Goal: Task Accomplishment & Management: Complete application form

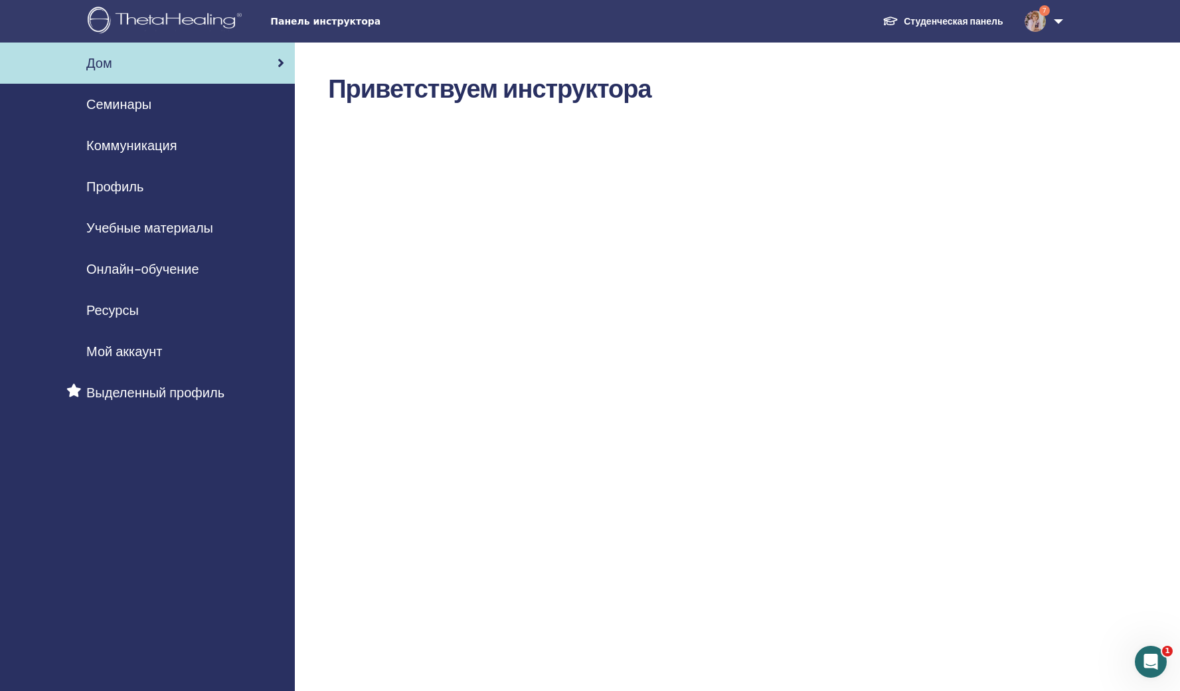
click at [324, 25] on span "Панель инструктора" at bounding box center [369, 22] width 199 height 14
click at [127, 112] on span "Семинары" at bounding box center [118, 104] width 65 height 20
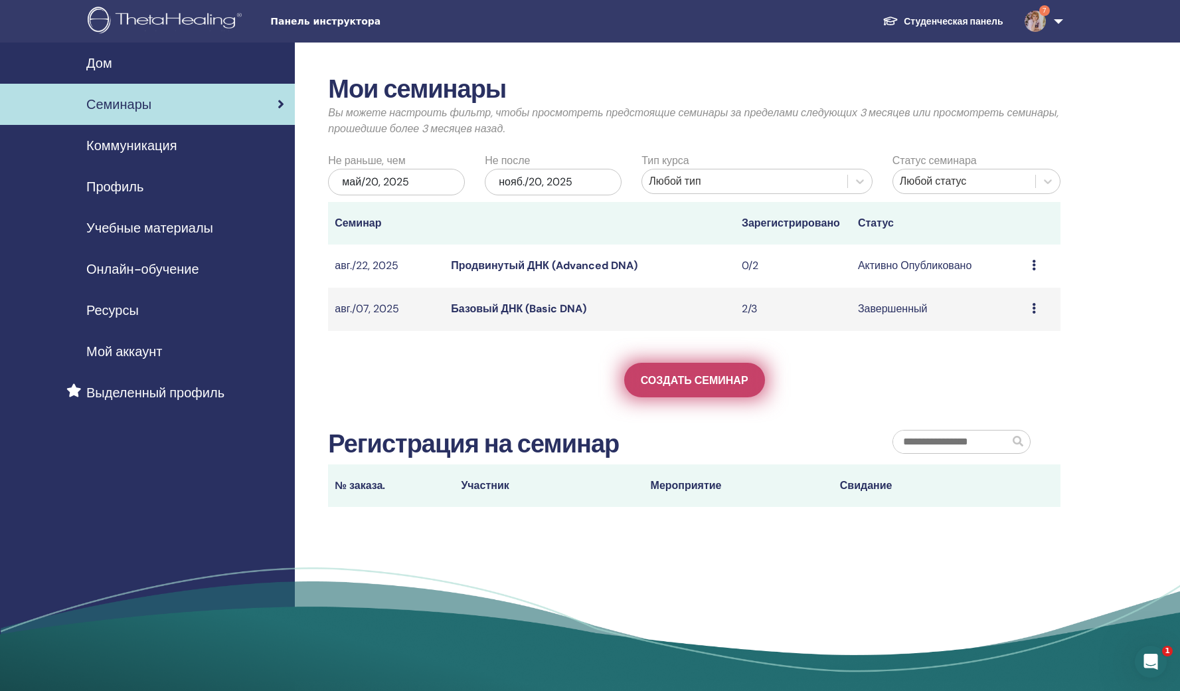
click at [687, 397] on link "Создать семинар" at bounding box center [694, 380] width 141 height 35
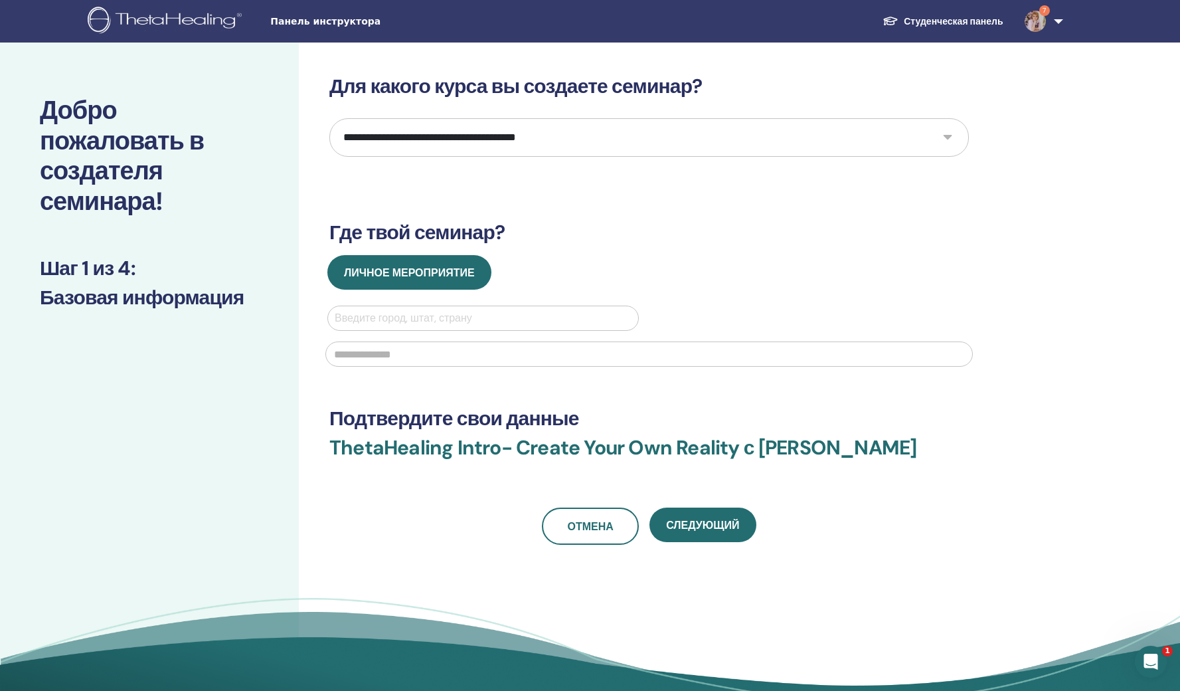
select select "**"
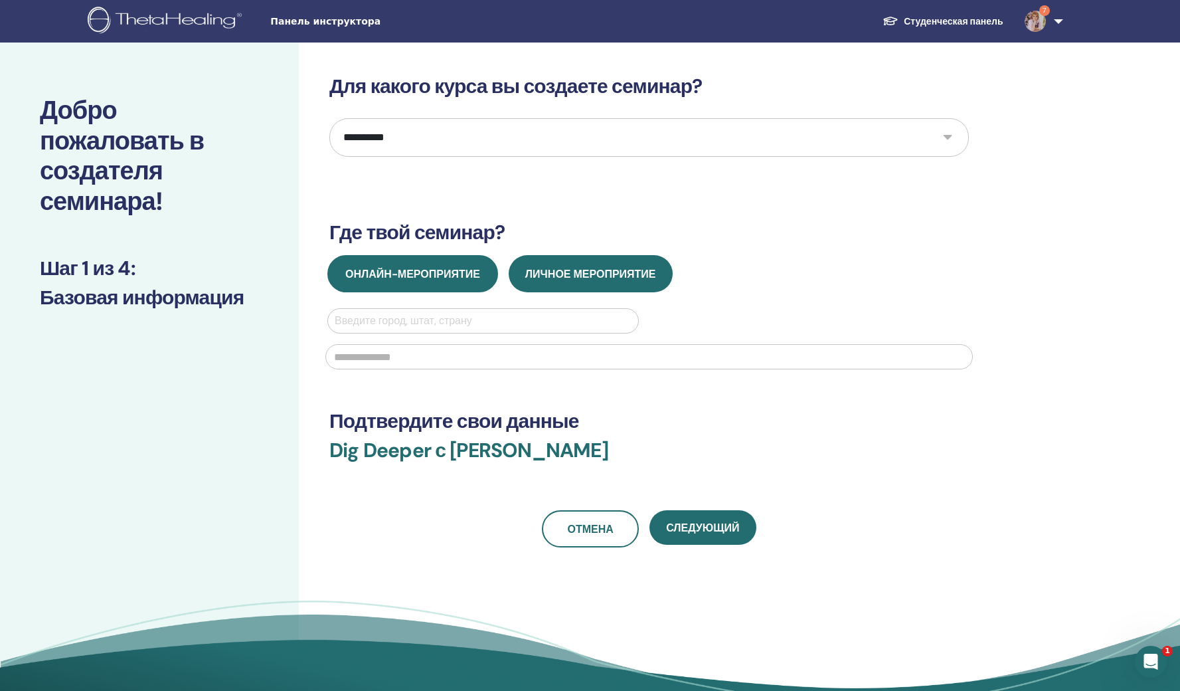
click at [450, 281] on span "Онлайн-мероприятие" at bounding box center [412, 274] width 135 height 14
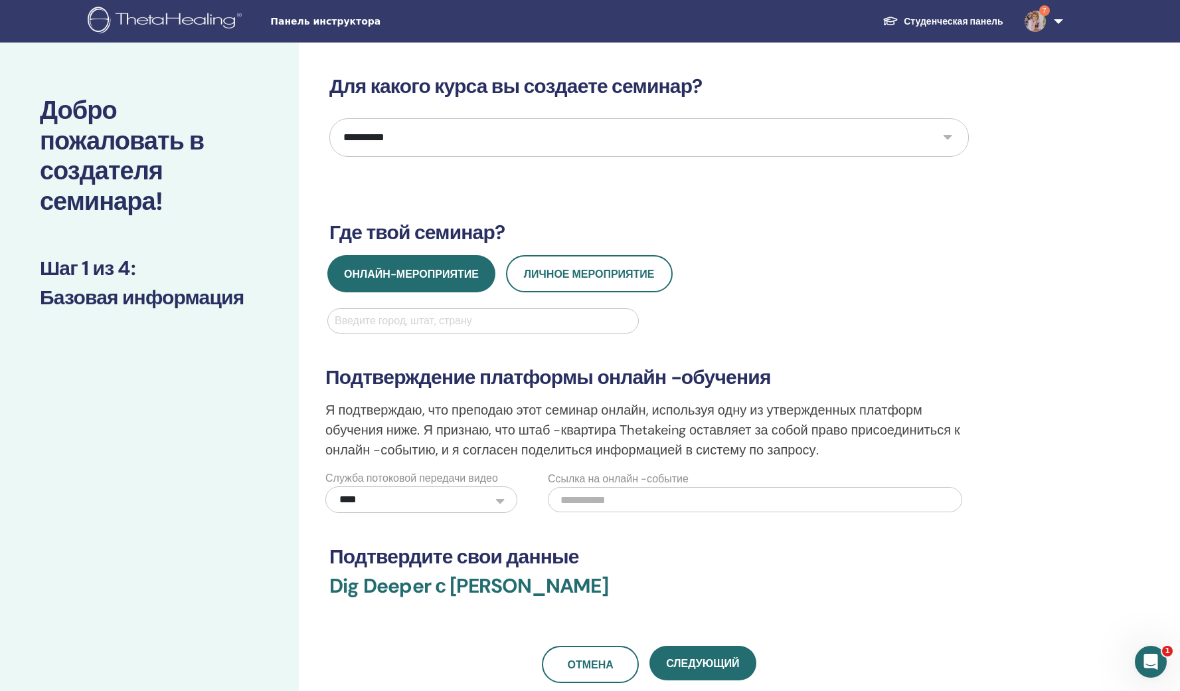
click at [357, 329] on div "Введите город, штат, страну" at bounding box center [483, 321] width 297 height 16
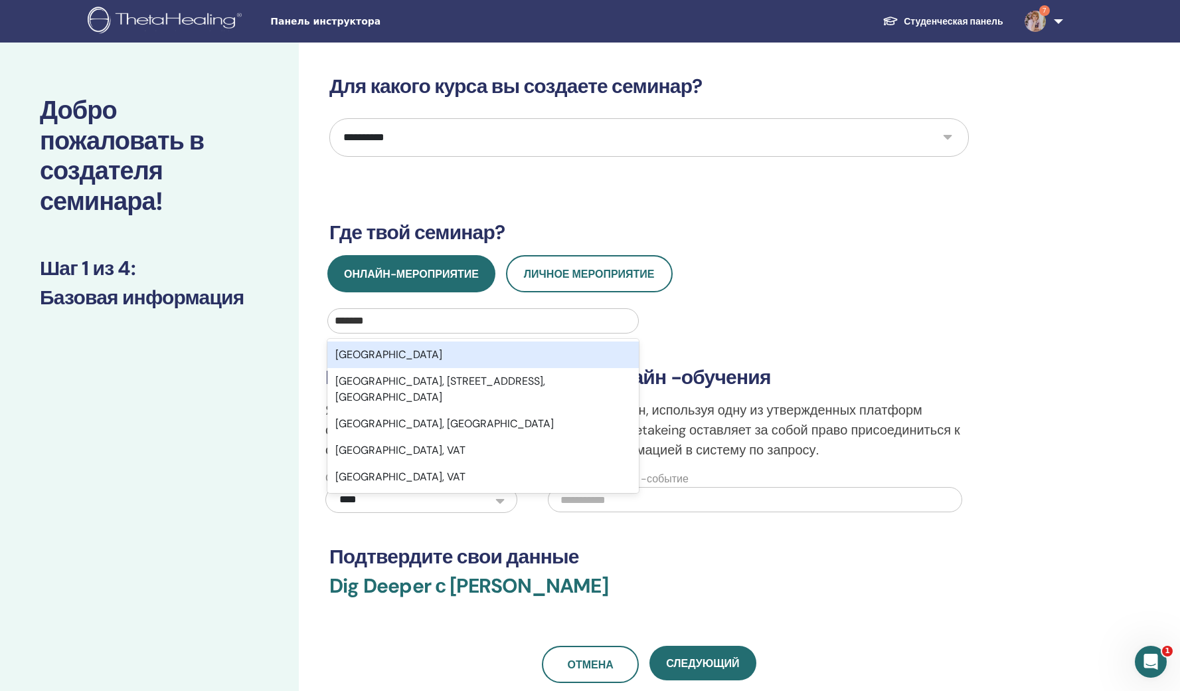
type input "********"
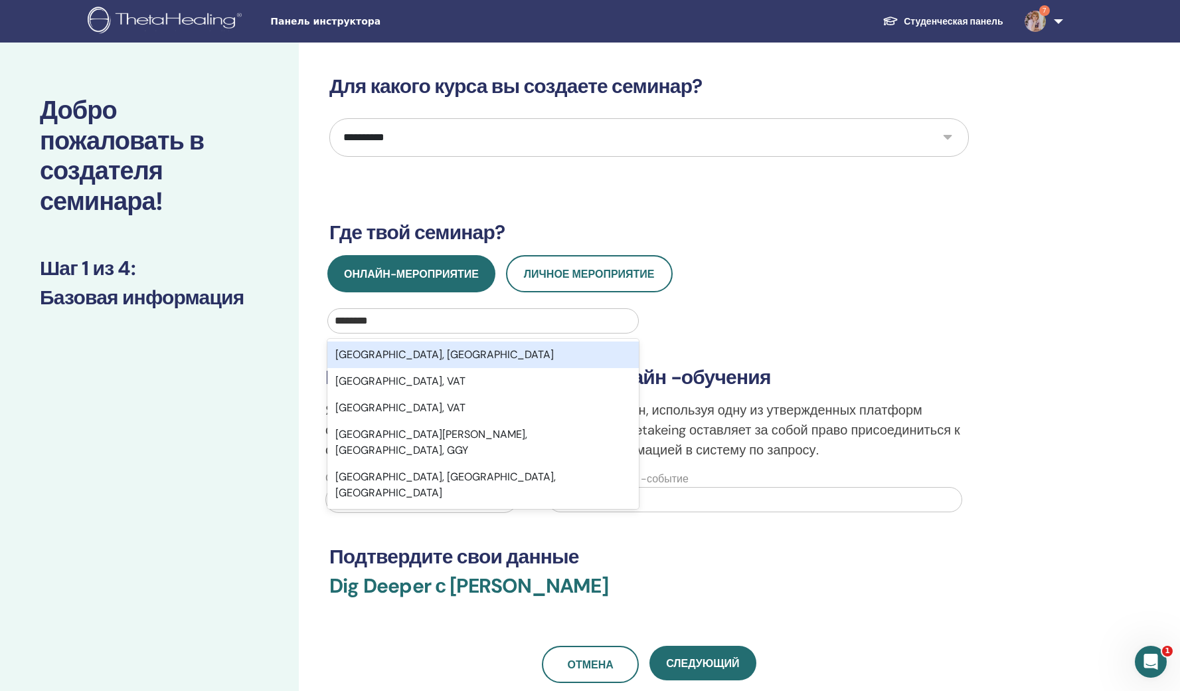
click at [369, 368] on div "[GEOGRAPHIC_DATA], [GEOGRAPHIC_DATA]" at bounding box center [483, 354] width 312 height 27
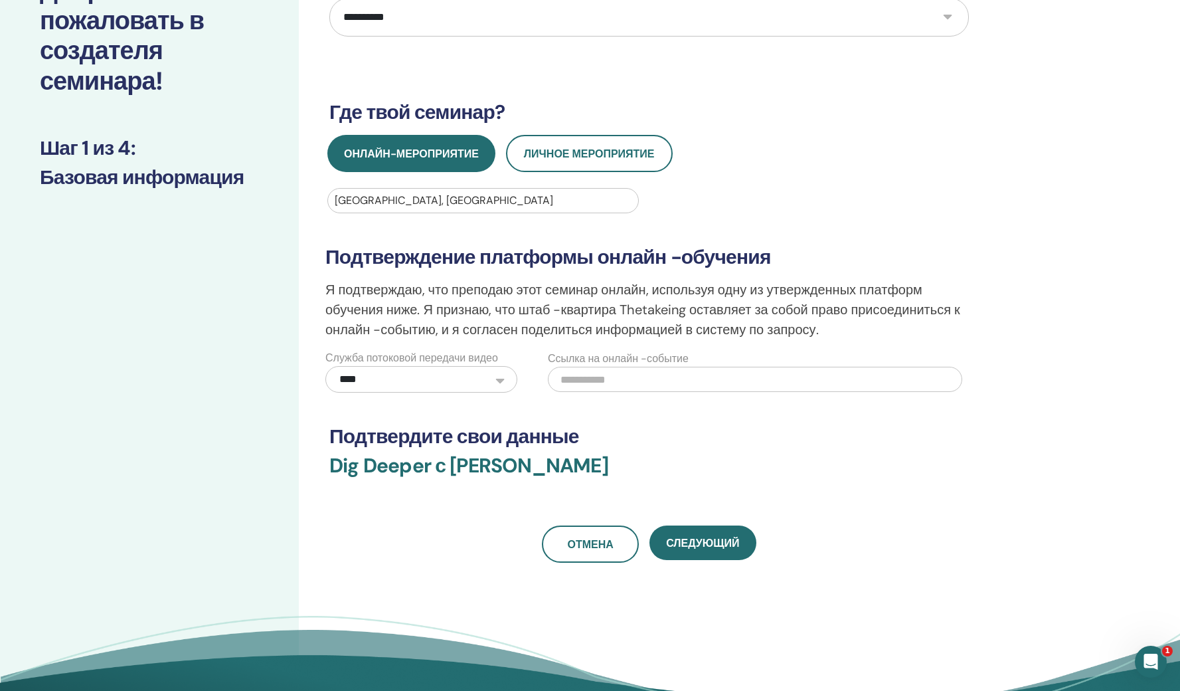
scroll to position [249, 0]
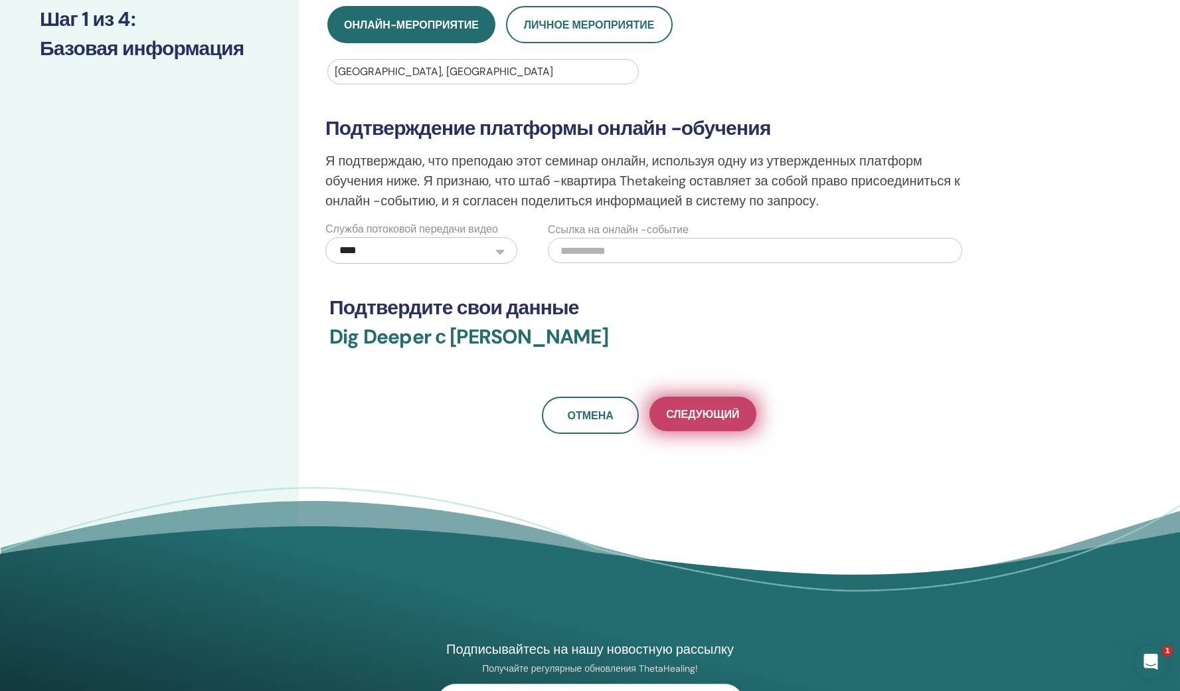
click at [699, 431] on button "Следующий" at bounding box center [703, 414] width 106 height 35
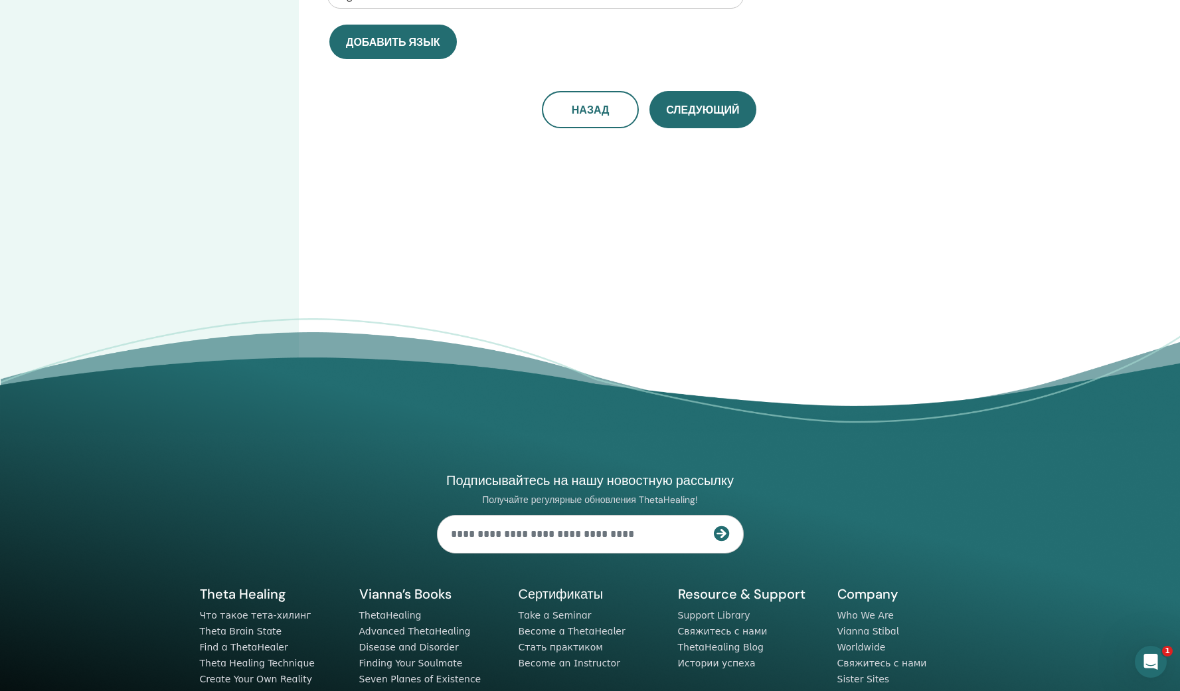
scroll to position [0, 0]
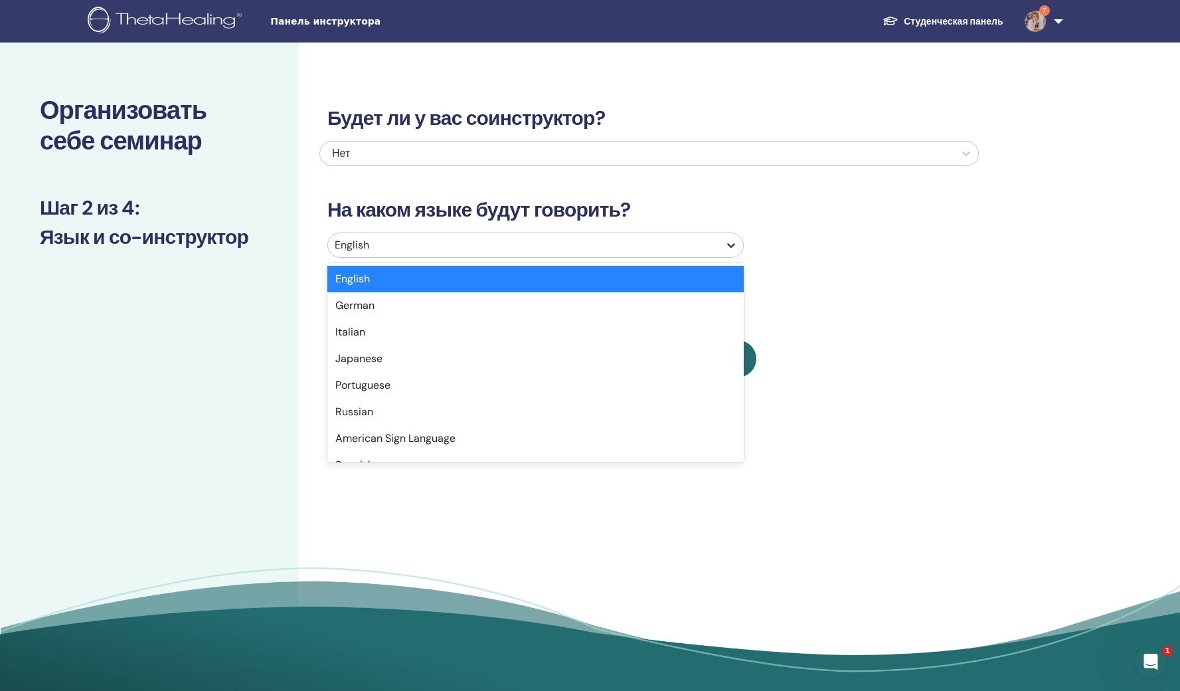
click at [729, 252] on icon at bounding box center [731, 244] width 13 height 13
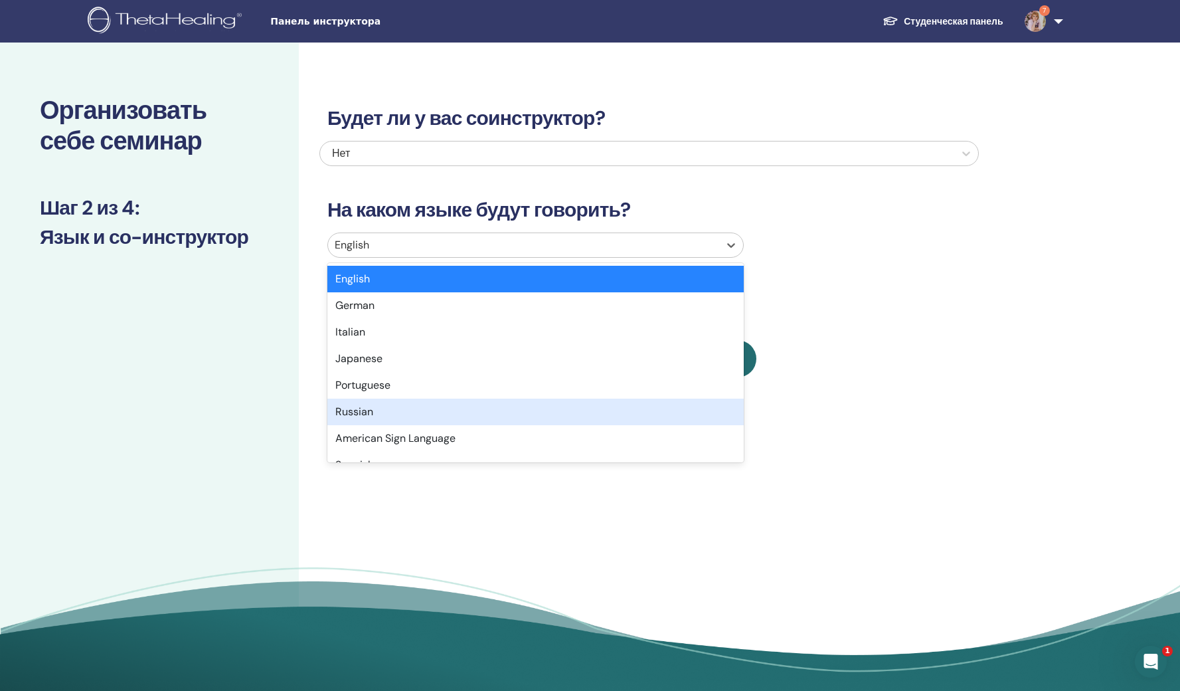
click at [460, 425] on div "Russian" at bounding box center [535, 412] width 417 height 27
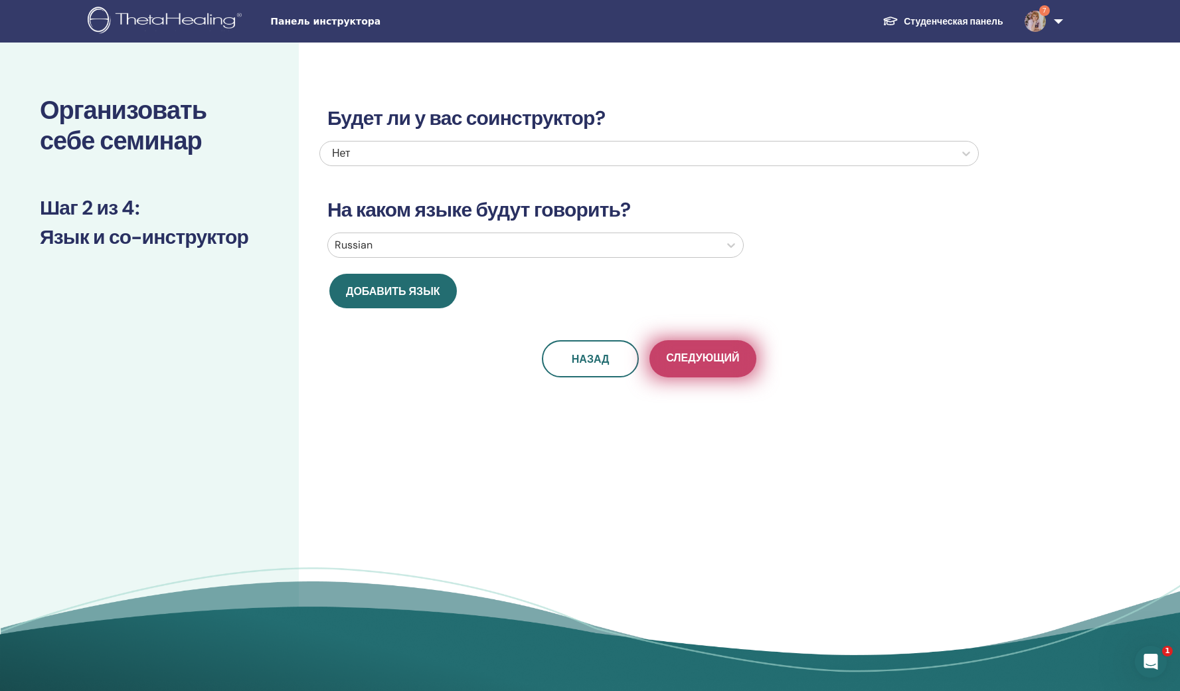
click at [736, 377] on button "Следующий" at bounding box center [703, 358] width 106 height 37
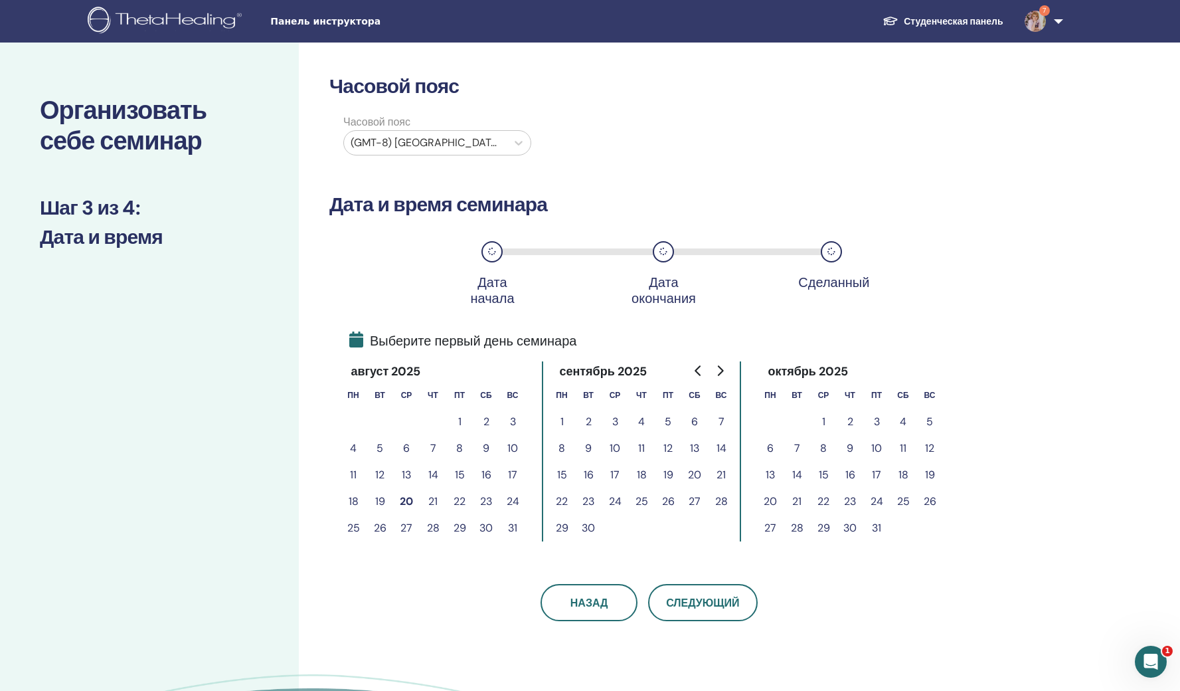
click at [357, 541] on button "25" at bounding box center [353, 528] width 27 height 27
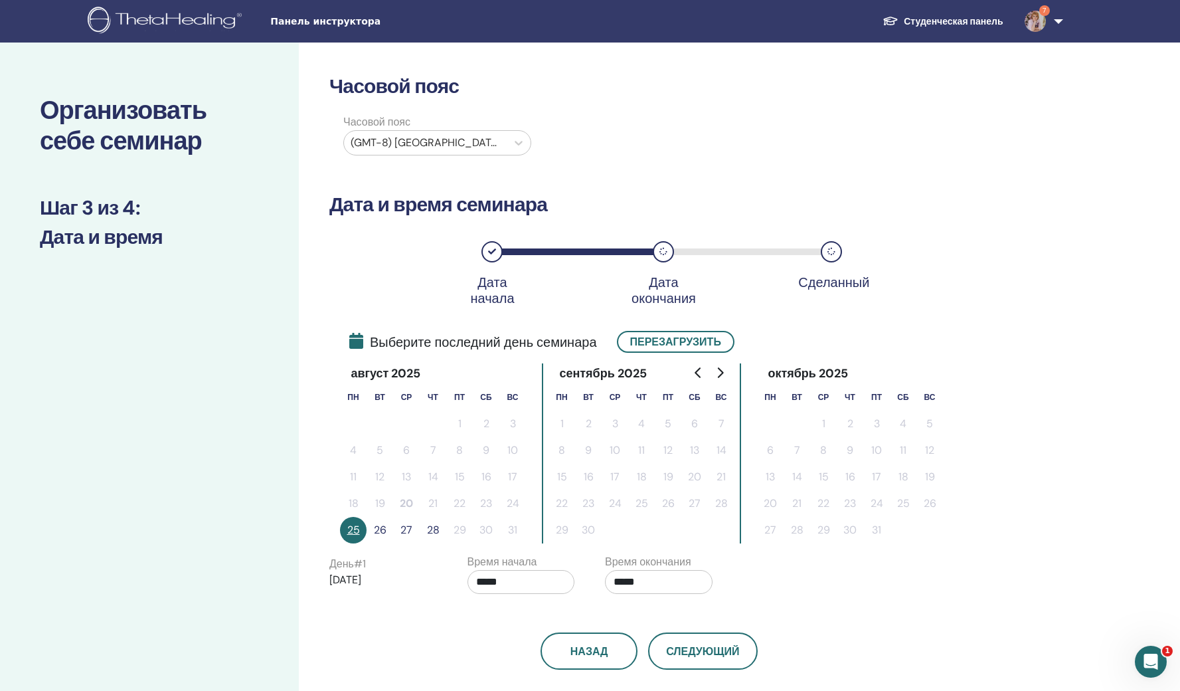
click at [378, 543] on button "26" at bounding box center [380, 530] width 27 height 27
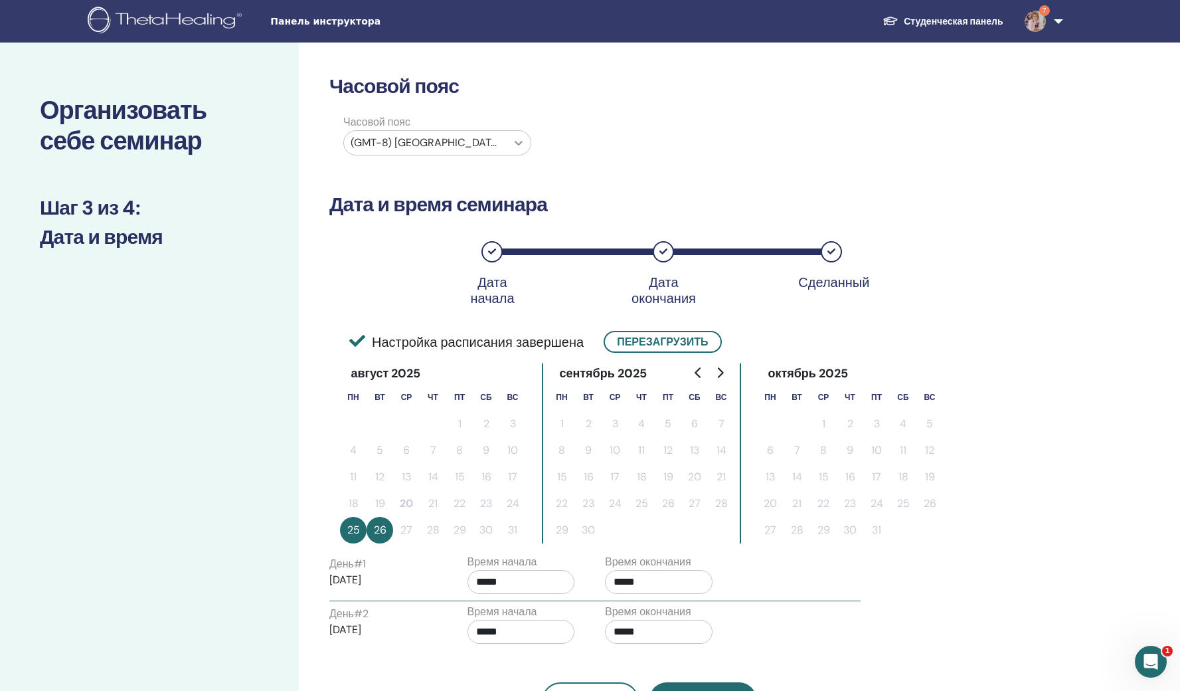
click at [520, 149] on icon at bounding box center [518, 142] width 13 height 13
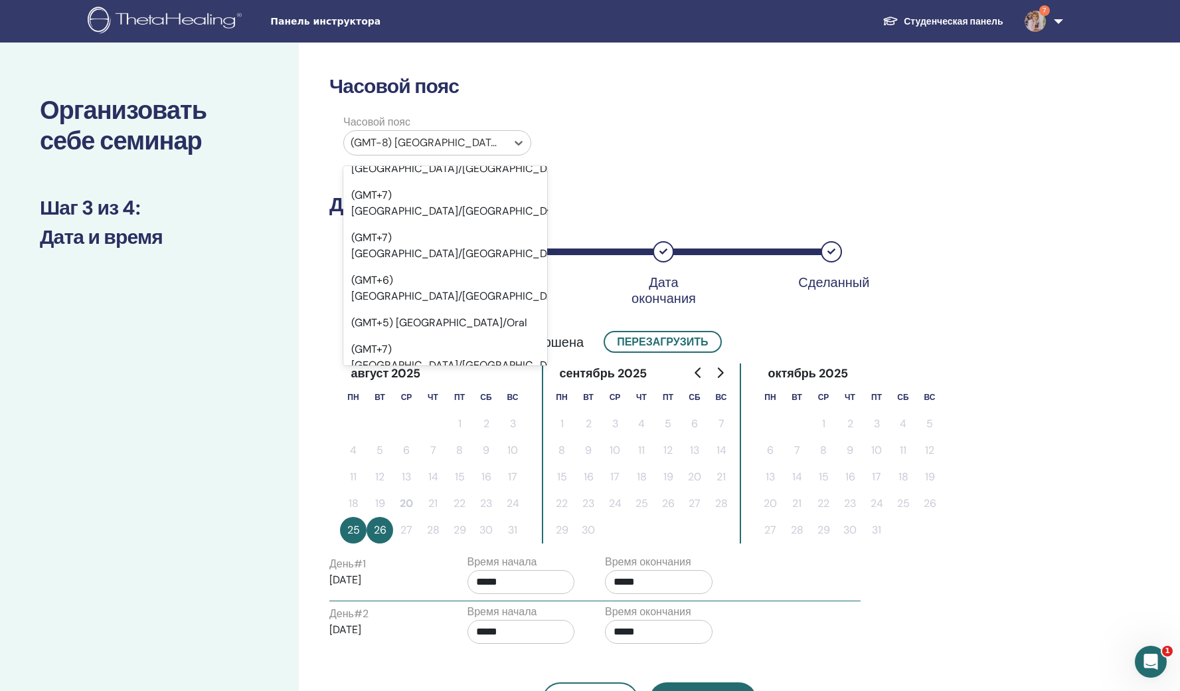
scroll to position [14027, 0]
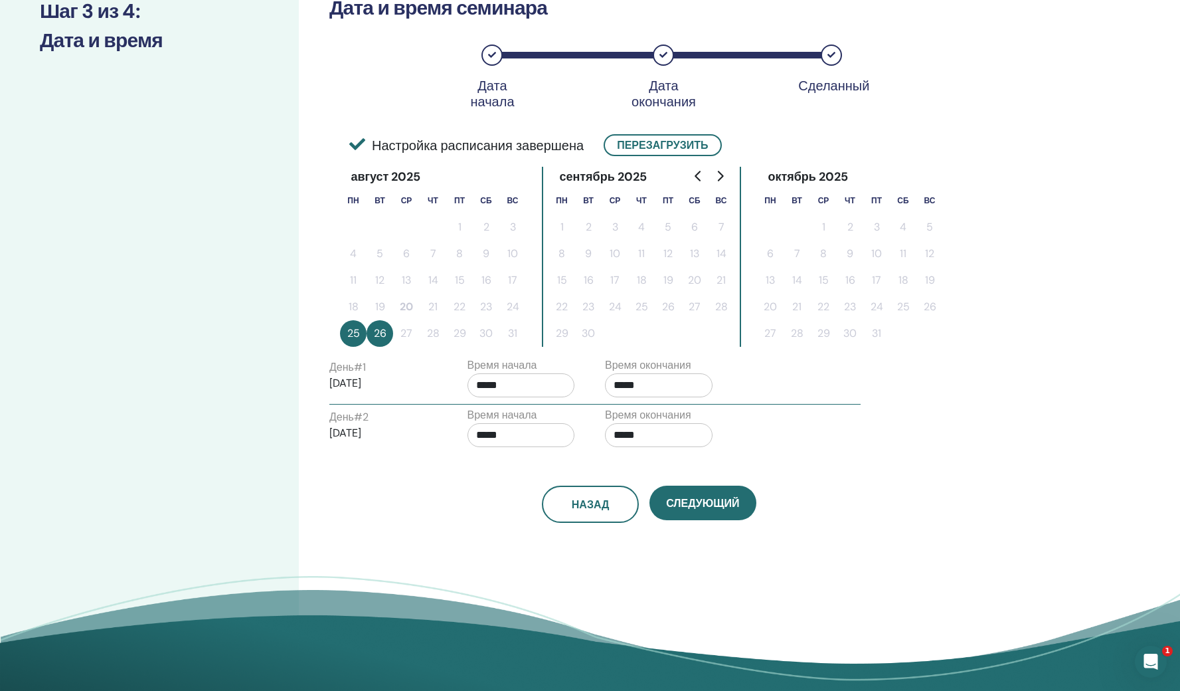
scroll to position [272, 0]
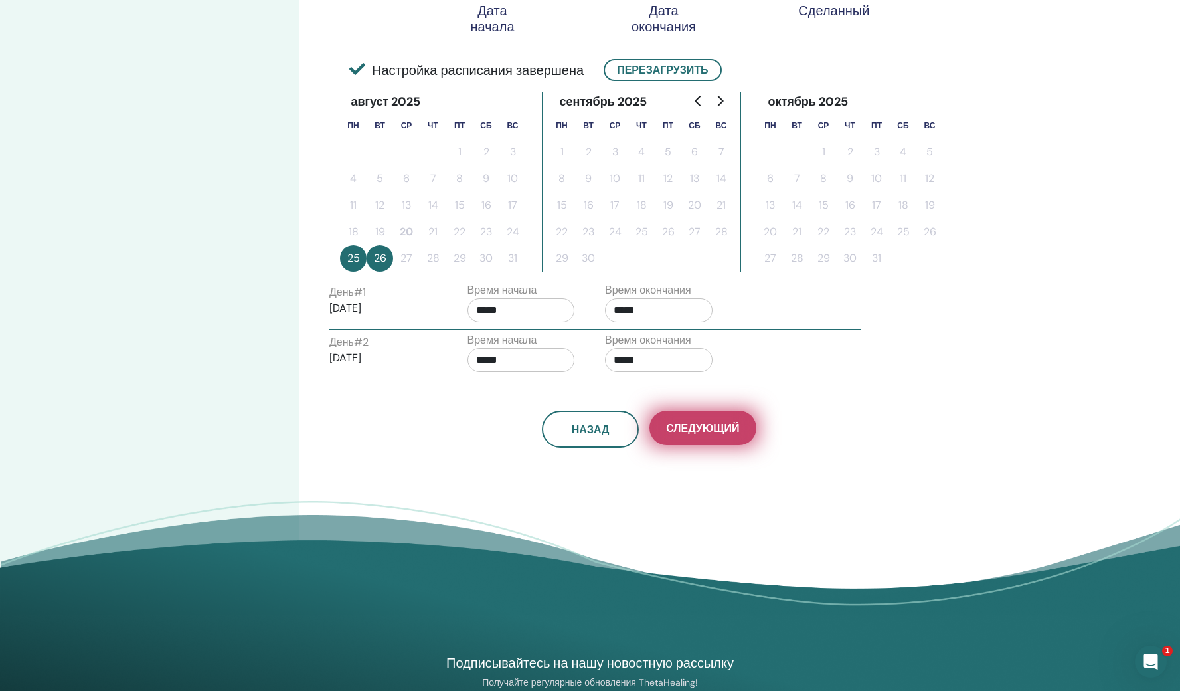
click at [692, 435] on span "Следующий" at bounding box center [702, 428] width 73 height 14
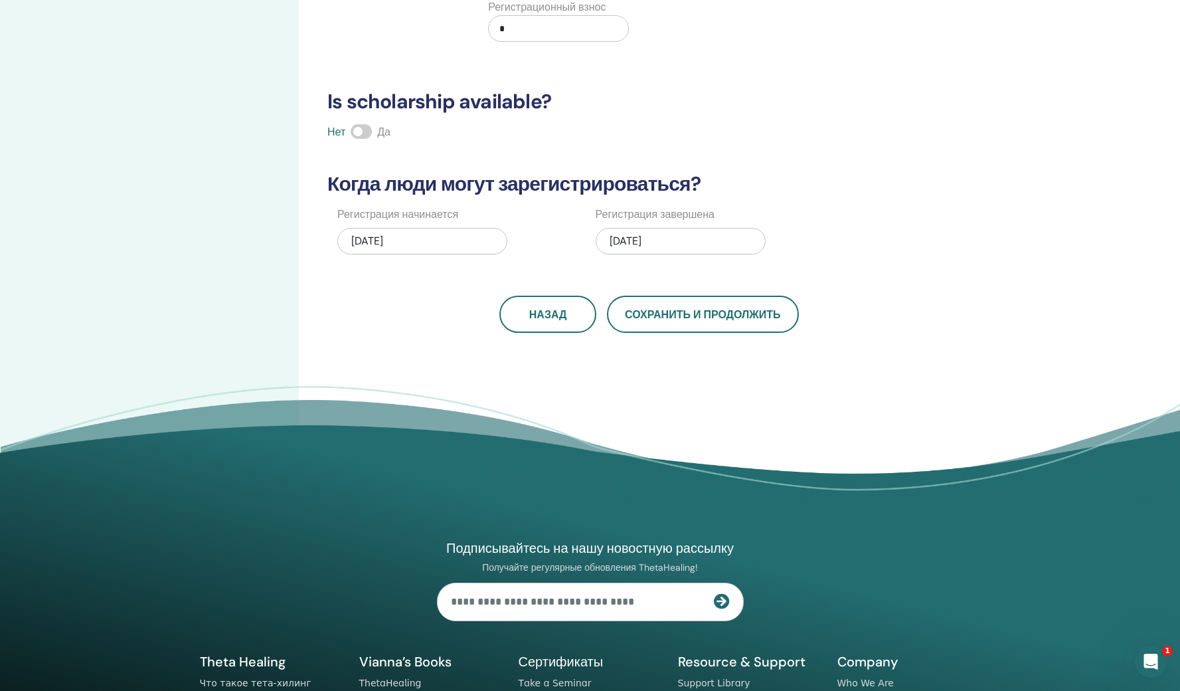
scroll to position [4, 0]
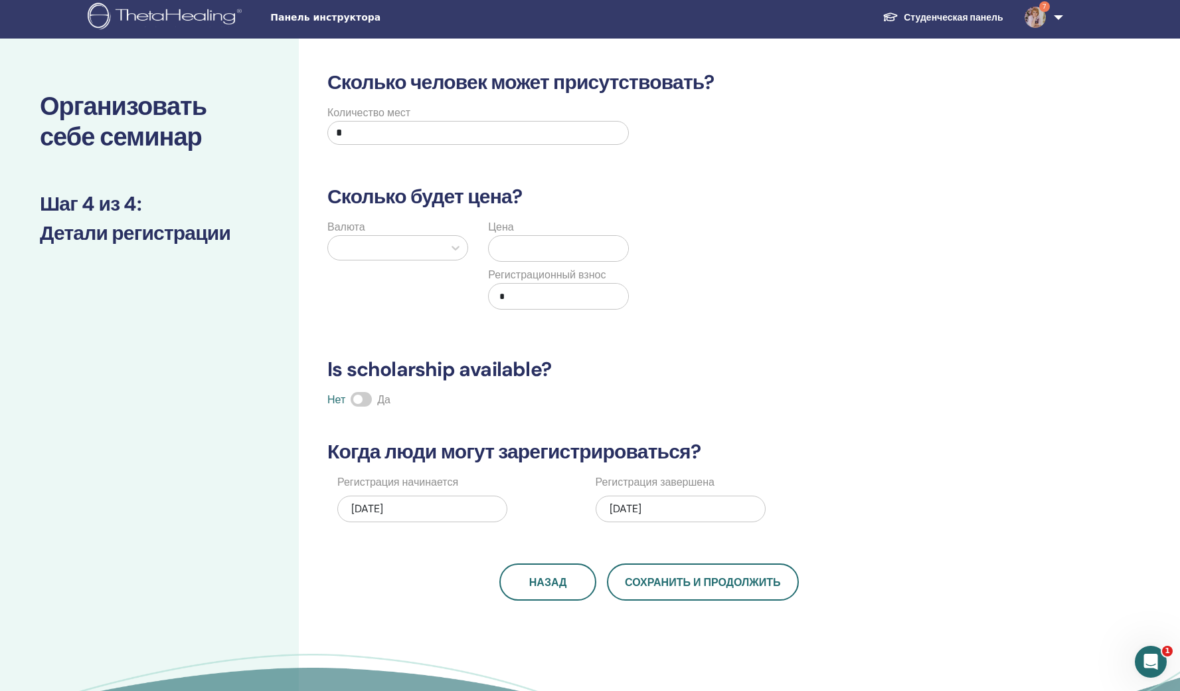
click at [347, 140] on input "*" at bounding box center [478, 133] width 302 height 24
type input "*"
click at [451, 254] on icon at bounding box center [455, 247] width 13 height 13
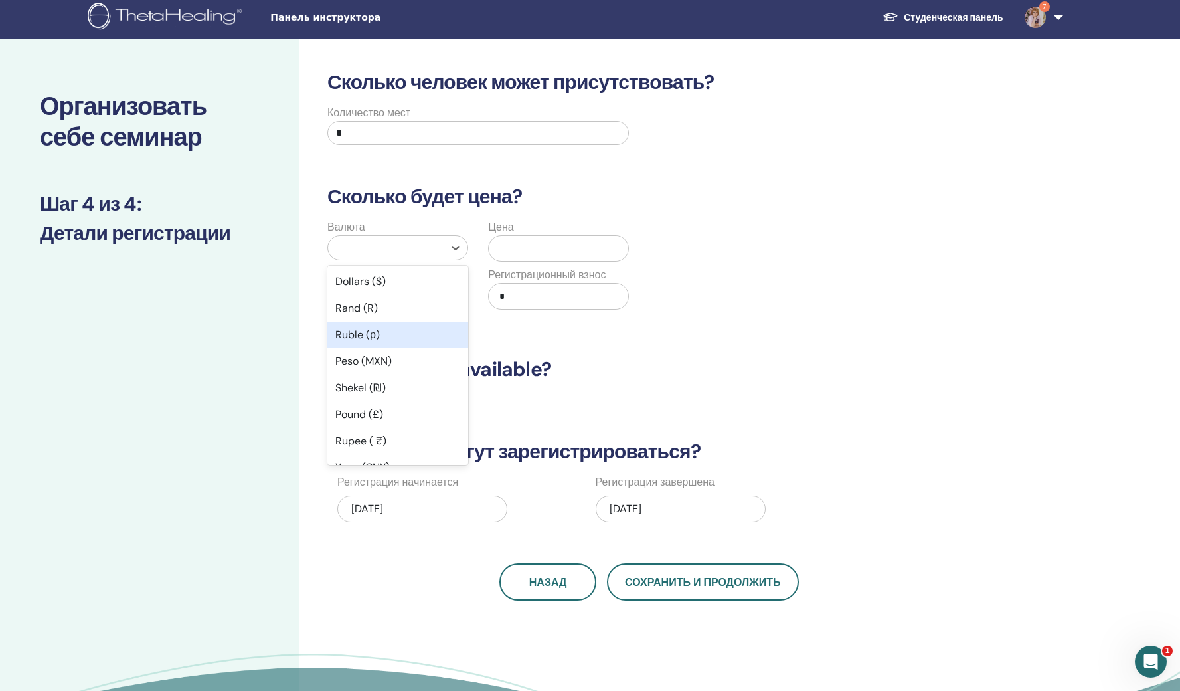
click at [390, 348] on div "Ruble (р)" at bounding box center [397, 335] width 141 height 27
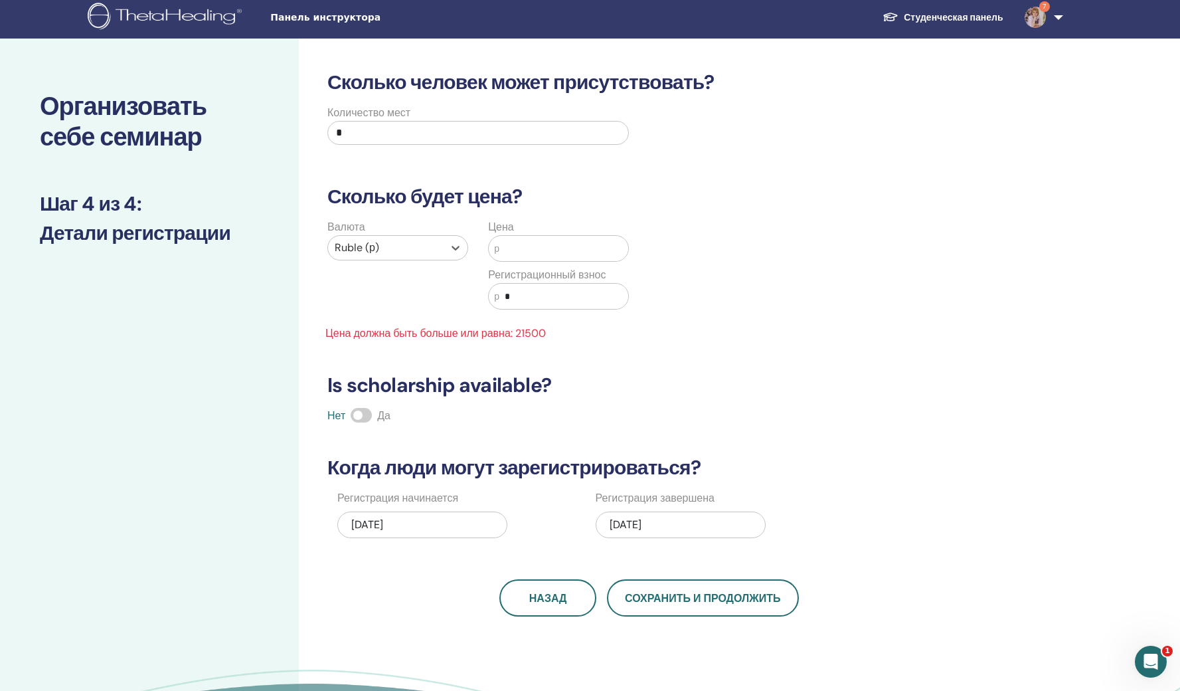
click at [506, 261] on input "text" at bounding box center [564, 248] width 129 height 25
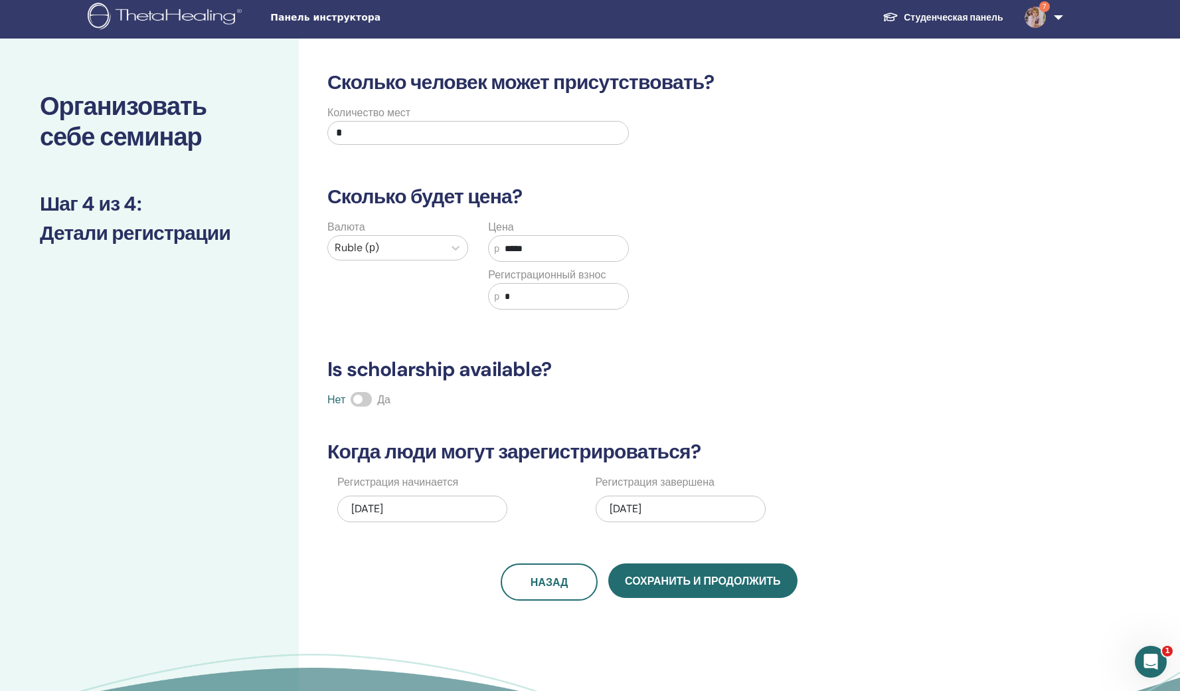
scroll to position [108, 0]
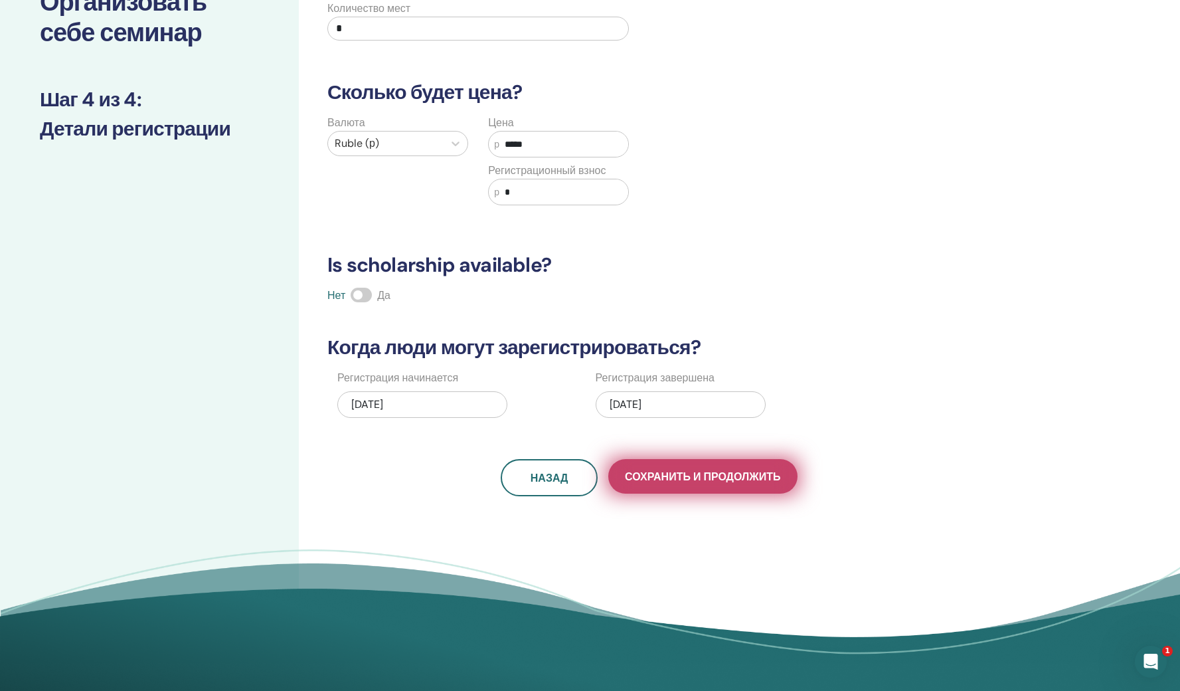
type input "*****"
click at [660, 484] on span "Сохранить и продолжить" at bounding box center [702, 477] width 155 height 14
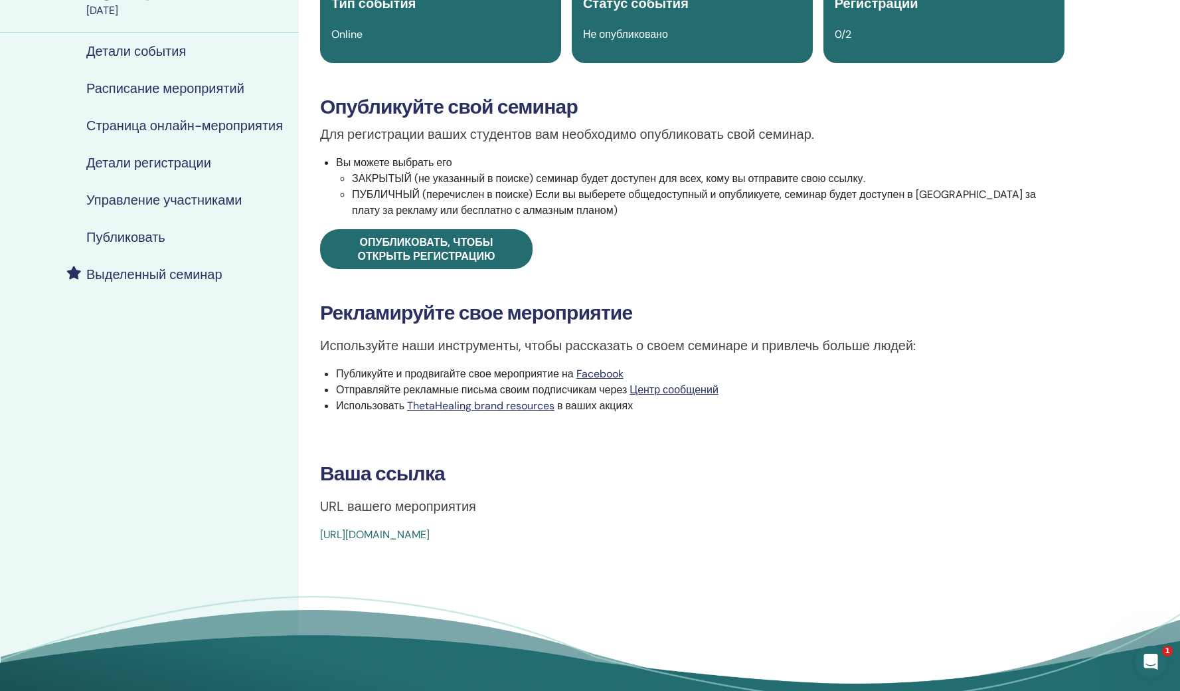
scroll to position [235, 0]
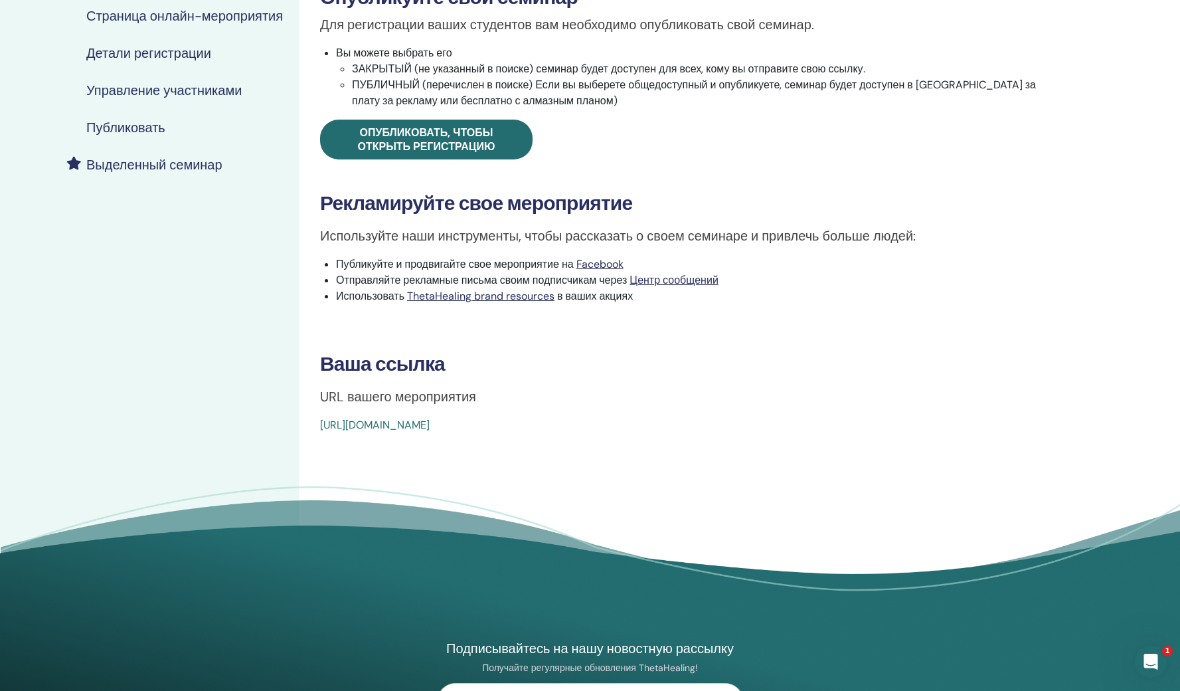
drag, startPoint x: 306, startPoint y: 467, endPoint x: 676, endPoint y: 479, distance: 369.5
click at [676, 479] on div "Dig Deeper Тип события Online Статус события Не опубликовано Регистрации 0/2 Оп…" at bounding box center [692, 213] width 787 height 812
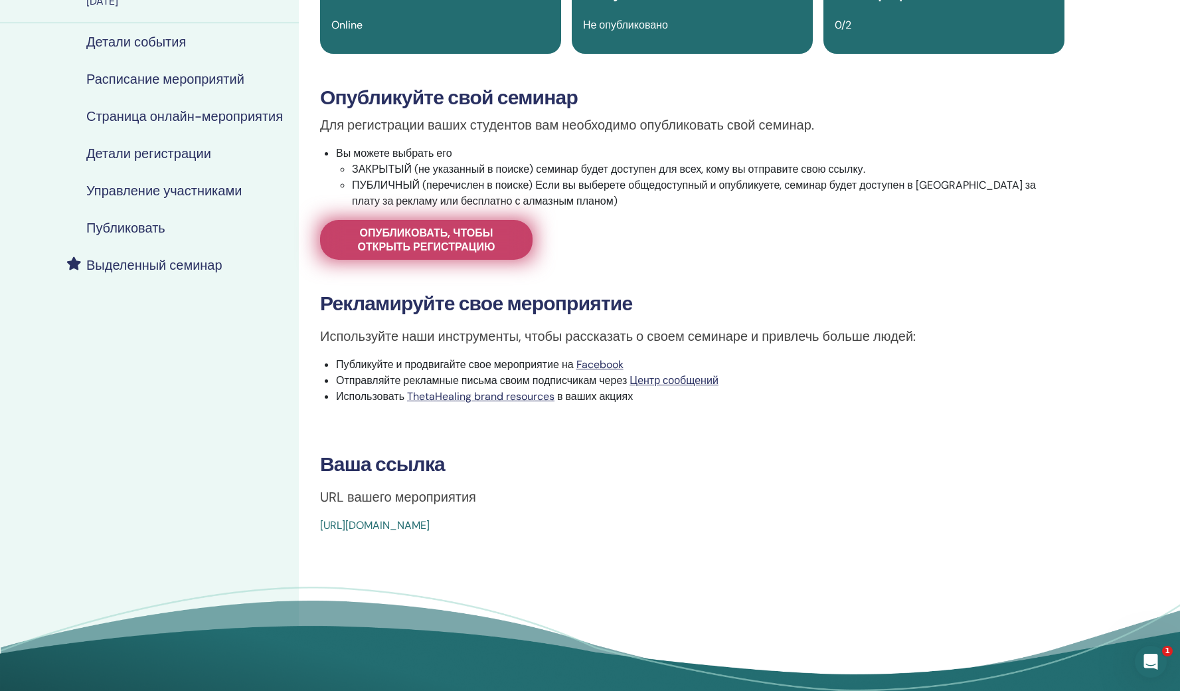
click at [375, 254] on span "Опубликовать, чтобы открыть регистрацию" at bounding box center [426, 240] width 179 height 28
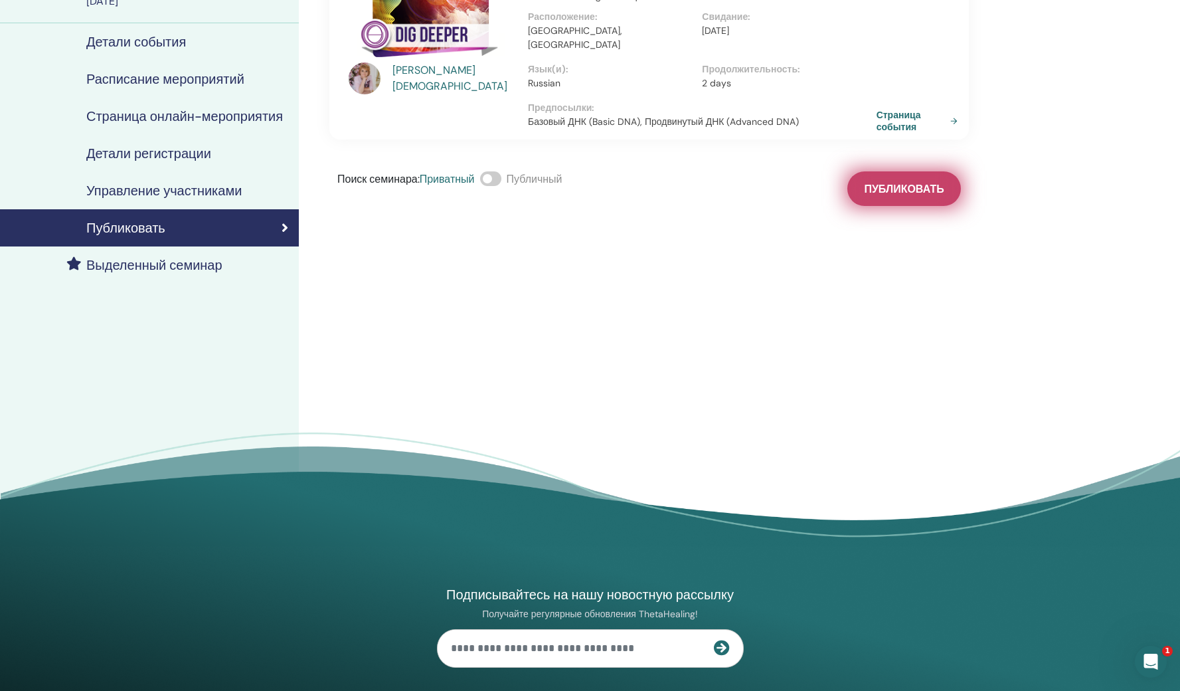
click at [874, 196] on span "Публиковать" at bounding box center [904, 189] width 80 height 14
